Goal: Answer question/provide support

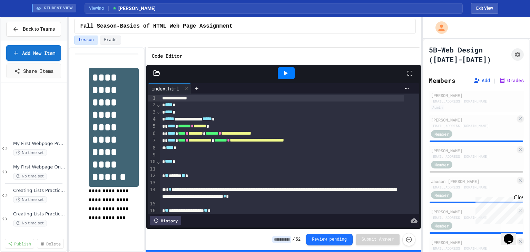
scroll to position [330, 0]
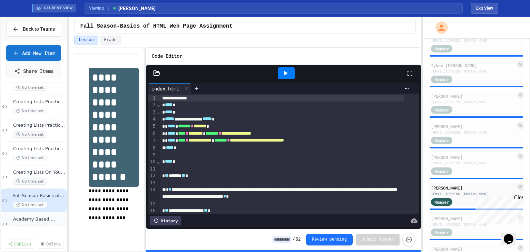
click at [24, 222] on span "Academy Based Website Assignment" at bounding box center [35, 219] width 45 height 6
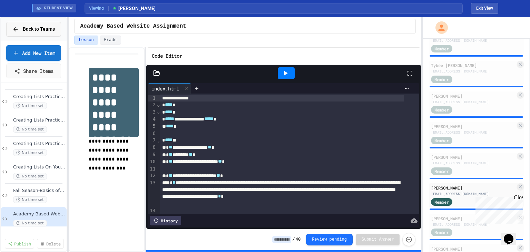
click at [39, 32] on span "Back to Teams" at bounding box center [39, 29] width 32 height 7
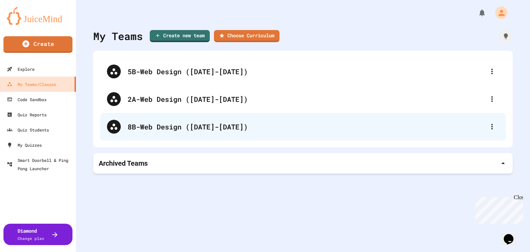
click at [161, 126] on div "8B-Web Design ([DATE]-[DATE])" at bounding box center [307, 126] width 358 height 10
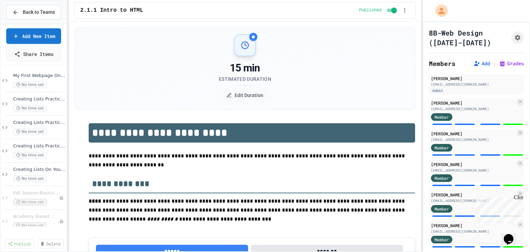
scroll to position [85, 0]
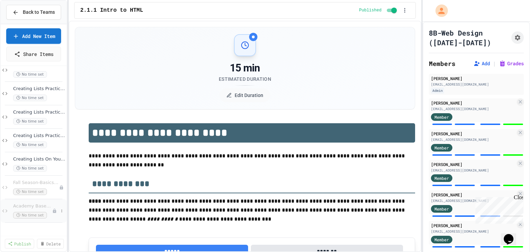
click at [36, 209] on span "Academy Based Website Assignment" at bounding box center [32, 206] width 39 height 6
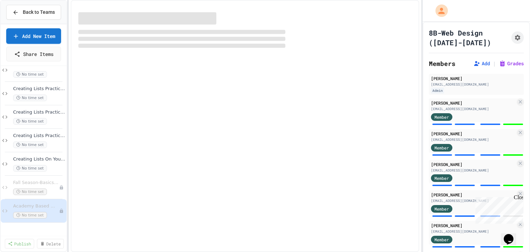
scroll to position [77, 0]
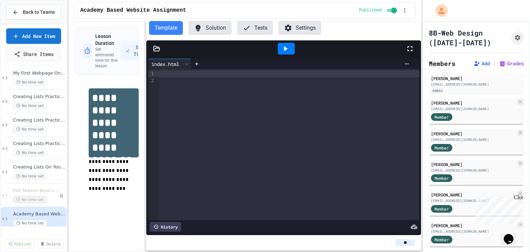
click at [197, 29] on icon at bounding box center [198, 28] width 5 height 7
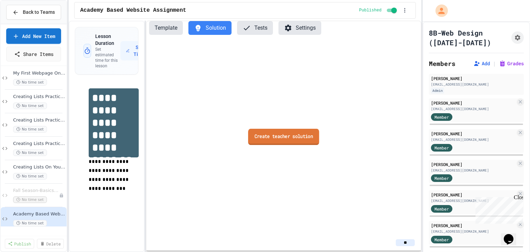
click at [283, 136] on link "Create teacher solution" at bounding box center [283, 136] width 71 height 16
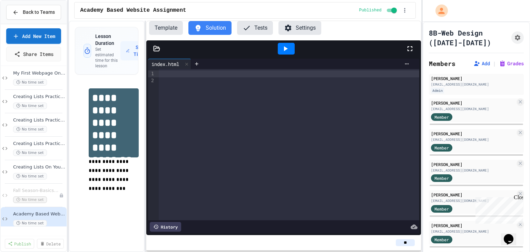
click at [203, 72] on div at bounding box center [289, 73] width 261 height 7
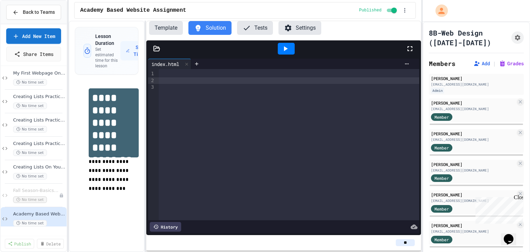
drag, startPoint x: 200, startPoint y: 68, endPoint x: 171, endPoint y: 75, distance: 29.7
click at [171, 75] on div at bounding box center [289, 73] width 261 height 7
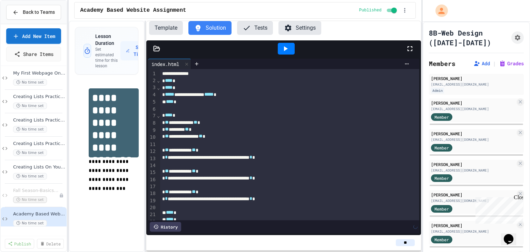
scroll to position [30, 0]
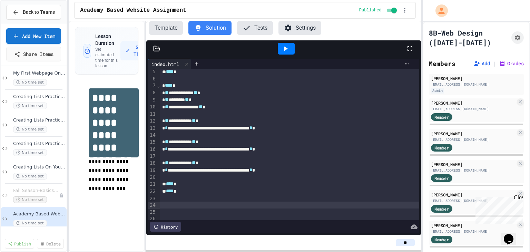
click at [284, 51] on icon at bounding box center [285, 49] width 8 height 8
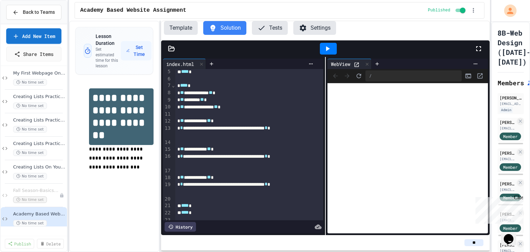
click at [491, 116] on div "**********" at bounding box center [265, 126] width 530 height 252
click at [381, 17] on div "Academy Based Website Assignment Published" at bounding box center [280, 10] width 410 height 17
click at [37, 194] on span "Fall Season-Basics of HTML Web Page Assignment" at bounding box center [32, 191] width 39 height 6
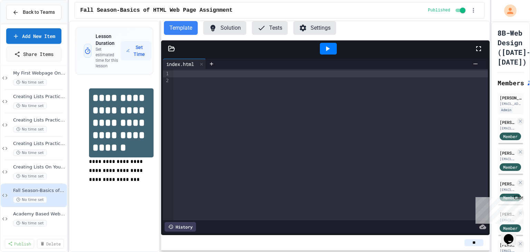
click at [223, 27] on button "Solution" at bounding box center [224, 28] width 43 height 14
